Goal: Task Accomplishment & Management: Use online tool/utility

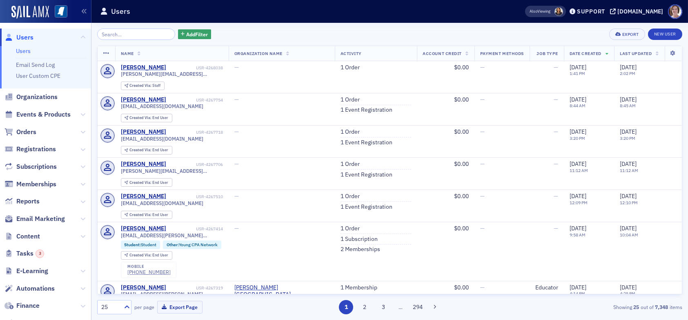
click at [133, 38] on input "search" at bounding box center [136, 34] width 78 height 11
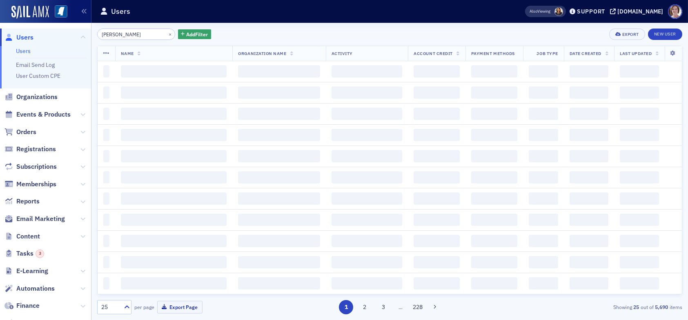
type input "[PERSON_NAME]"
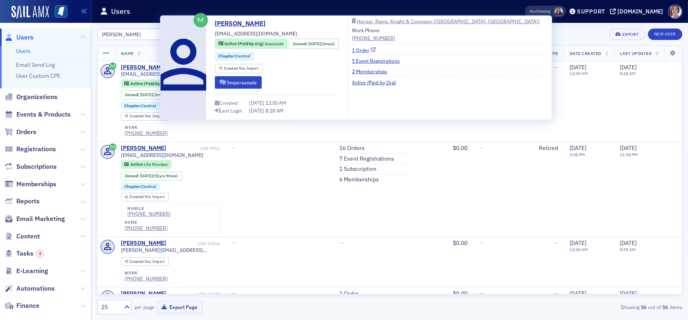
click at [366, 50] on link "1 Order" at bounding box center [364, 49] width 24 height 7
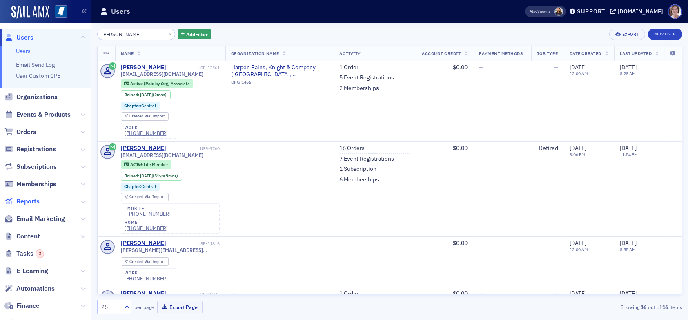
click at [29, 200] on span "Reports" at bounding box center [27, 201] width 23 height 9
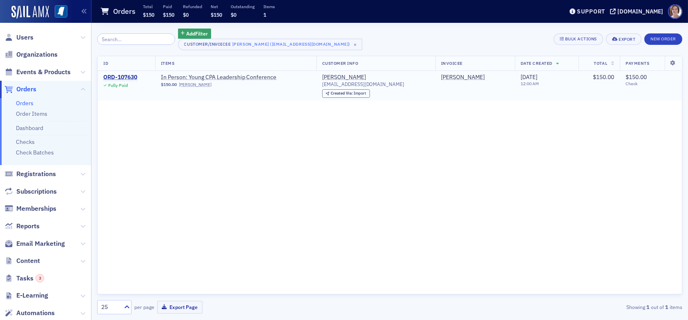
click at [123, 77] on div "ORD-107630" at bounding box center [120, 77] width 34 height 7
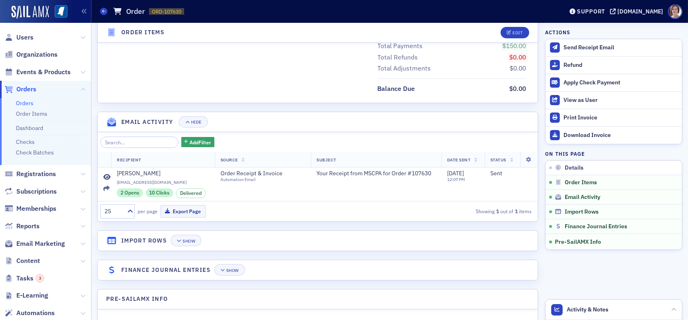
scroll to position [455, 0]
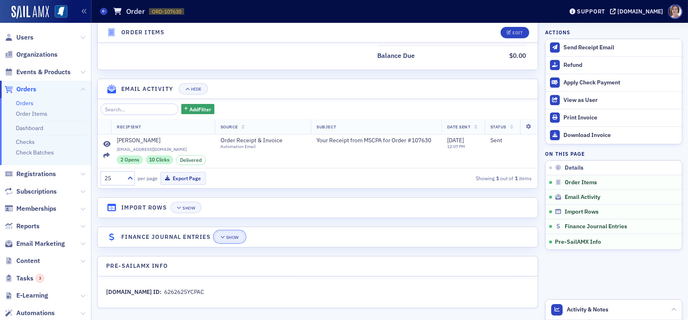
click at [221, 233] on button "Show" at bounding box center [229, 236] width 31 height 11
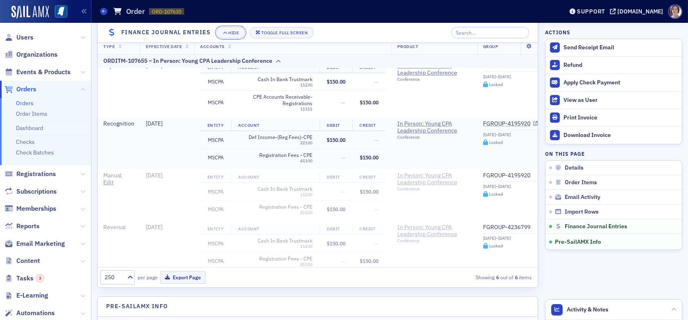
scroll to position [0, 0]
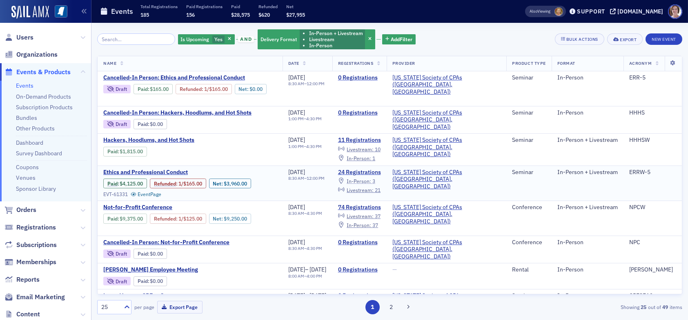
click at [371, 178] on span "In-Person :" at bounding box center [359, 181] width 24 height 7
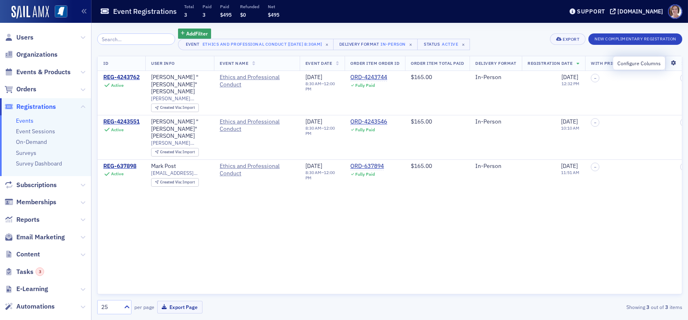
click at [676, 64] on icon at bounding box center [673, 63] width 17 height 5
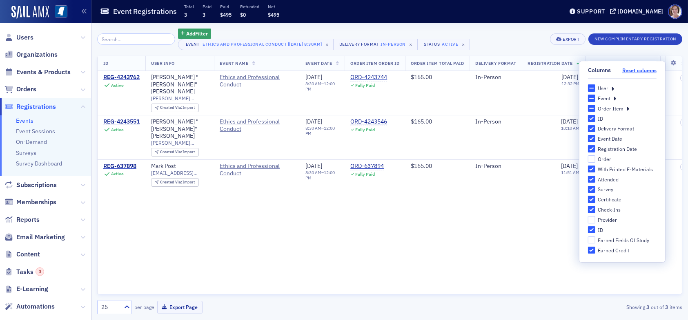
click at [642, 71] on button "Reset columns" at bounding box center [639, 70] width 34 height 6
click at [613, 90] on icon at bounding box center [612, 87] width 3 height 7
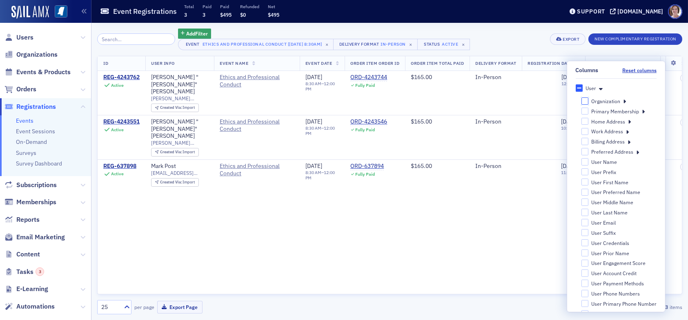
click at [581, 100] on input "Organization" at bounding box center [584, 101] width 7 height 7
checkbox input "false"
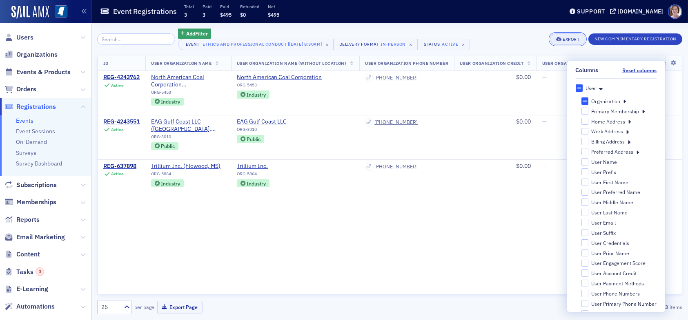
click at [565, 38] on div "Export" at bounding box center [570, 39] width 17 height 4
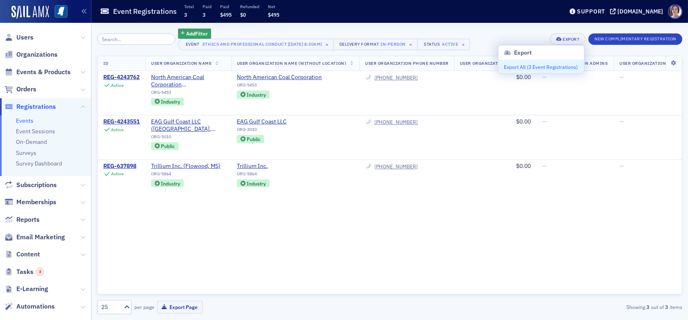
click at [543, 61] on button "Export All ( 3 Event Registrations )" at bounding box center [541, 66] width 86 height 13
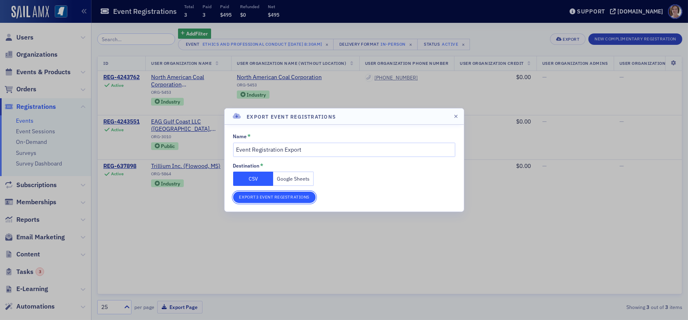
click at [305, 196] on button "Export 3 Event Registrations" at bounding box center [274, 197] width 82 height 11
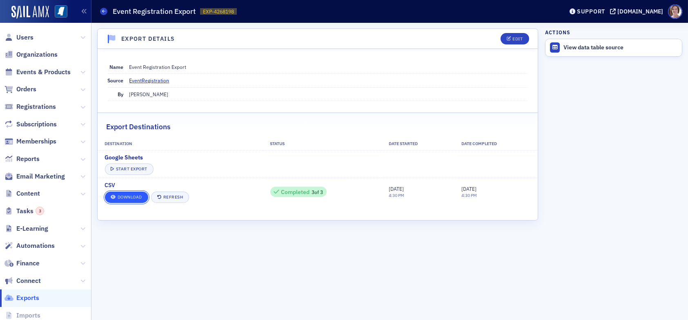
click at [129, 195] on link "Download" at bounding box center [126, 197] width 43 height 11
click at [102, 9] on icon at bounding box center [103, 11] width 3 height 4
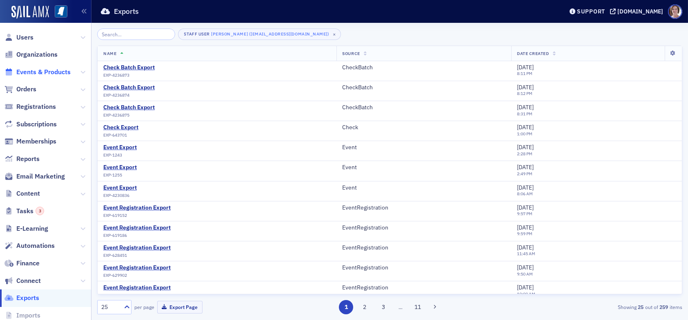
click at [43, 72] on span "Events & Products" at bounding box center [43, 72] width 54 height 9
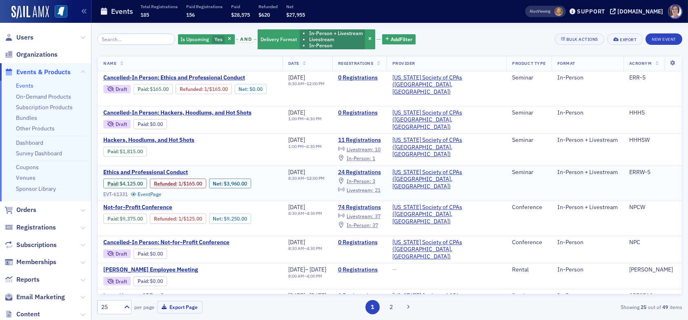
click at [373, 189] on span "Livestream :" at bounding box center [360, 190] width 27 height 7
